Goal: Task Accomplishment & Management: Use online tool/utility

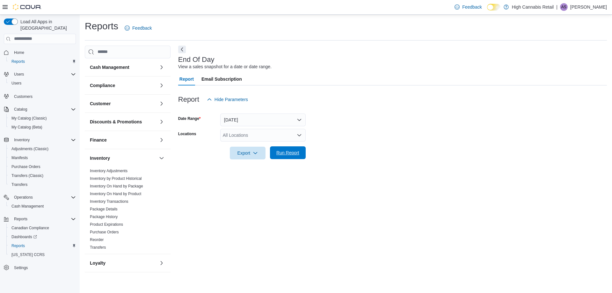
click at [291, 152] on span "Run Report" at bounding box center [287, 152] width 23 height 6
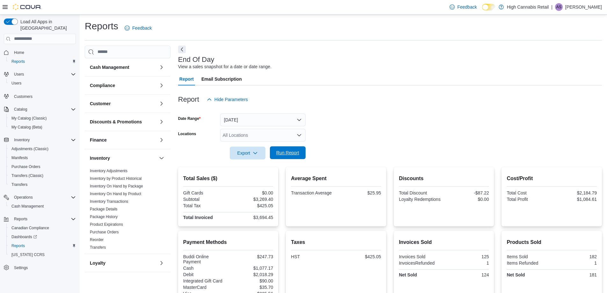
drag, startPoint x: 278, startPoint y: 154, endPoint x: 283, endPoint y: 153, distance: 5.2
click at [279, 154] on span "Run Report" at bounding box center [287, 152] width 23 height 6
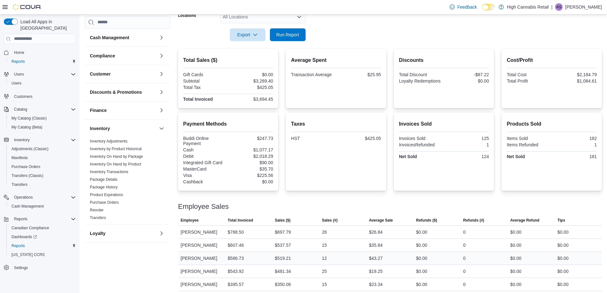
scroll to position [148, 0]
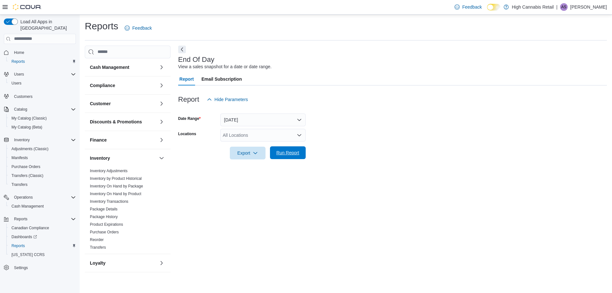
click at [281, 157] on span "Run Report" at bounding box center [288, 152] width 28 height 13
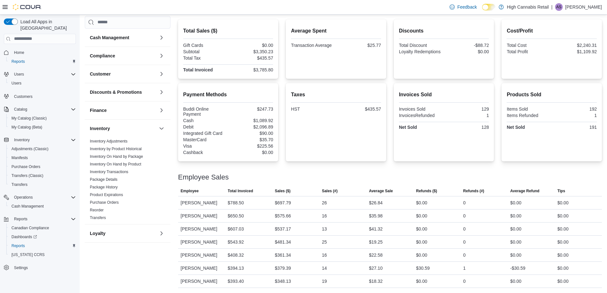
scroll to position [116, 0]
